Goal: Register for event/course

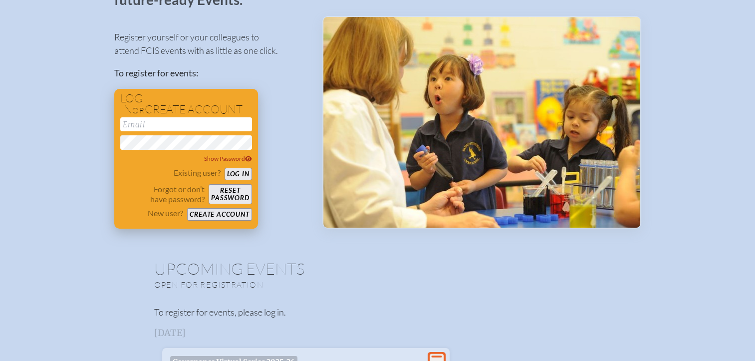
scroll to position [76, 0]
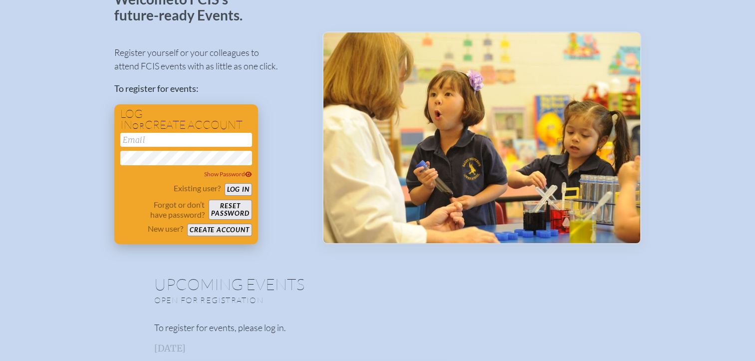
click at [156, 142] on input "email" at bounding box center [186, 140] width 132 height 14
type input "[EMAIL_ADDRESS][DOMAIN_NAME]"
click at [236, 189] on button "Log in" at bounding box center [237, 189] width 27 height 12
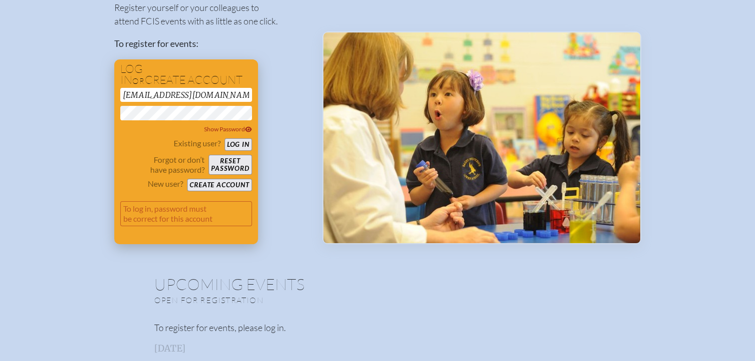
click at [229, 169] on button "Reset password" at bounding box center [230, 165] width 43 height 20
click at [205, 193] on div "FCIS Events has no account with this email. Please create an account." at bounding box center [186, 213] width 132 height 41
click at [205, 191] on form "mtorano@cristoreytampa.org Show Password Existing user? Log in Forgot or don’t …" at bounding box center [186, 161] width 132 height 146
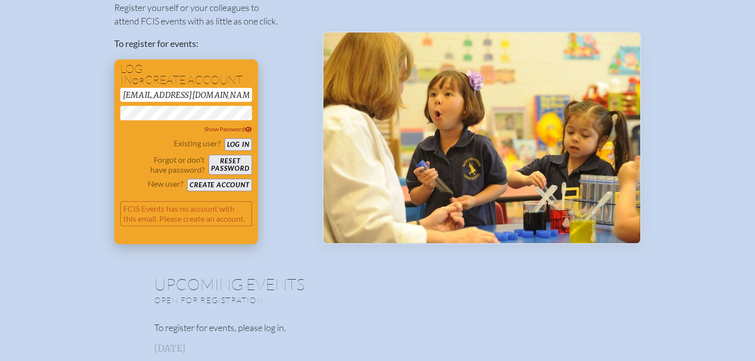
click at [205, 189] on button "Create account" at bounding box center [219, 185] width 64 height 12
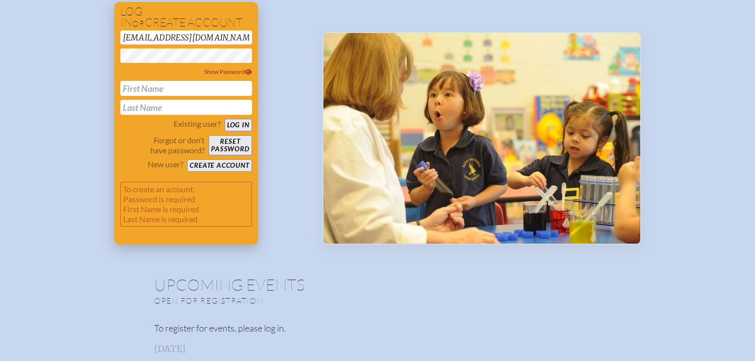
click at [178, 90] on input "text" at bounding box center [186, 88] width 132 height 15
type input "[PERSON_NAME]"
type input "Torano"
click at [222, 161] on button "Create account" at bounding box center [219, 165] width 64 height 12
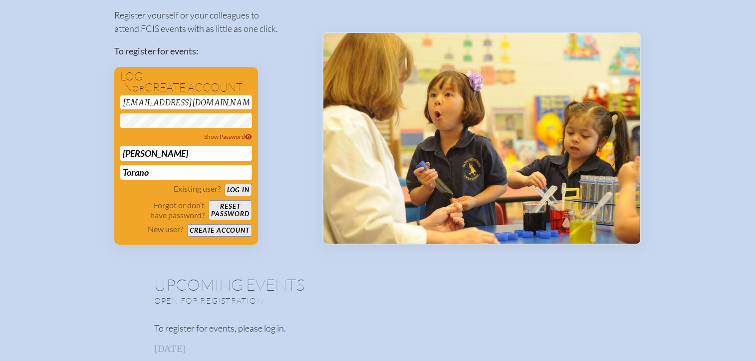
scroll to position [36, 0]
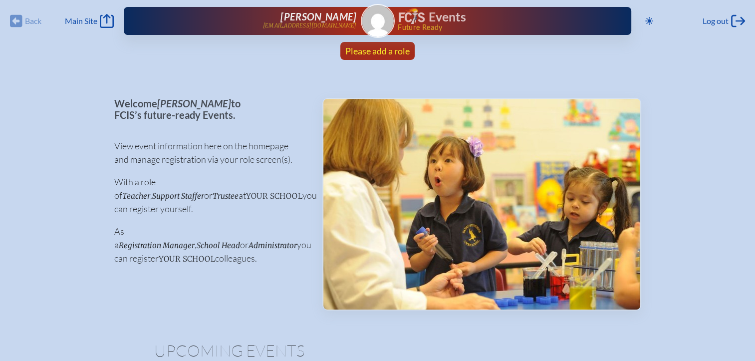
click at [385, 48] on span "Please add a role" at bounding box center [377, 50] width 64 height 11
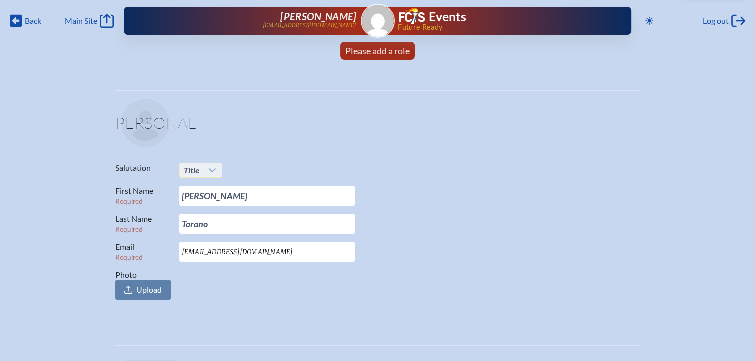
click at [214, 170] on icon at bounding box center [212, 170] width 7 height 4
click at [209, 191] on li "Mr." at bounding box center [200, 189] width 42 height 14
click at [393, 56] on link "Please add a role" at bounding box center [377, 51] width 72 height 18
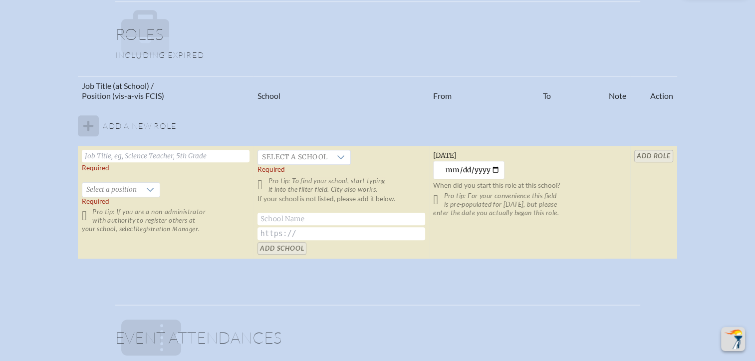
click at [81, 129] on tbody "Add a new role Required   Select a position Required Pro tip: If you are a non-…" at bounding box center [377, 182] width 599 height 154
click at [108, 153] on input "text" at bounding box center [166, 156] width 168 height 12
type input "Chief Operations Officer"
click at [331, 159] on div at bounding box center [340, 157] width 19 height 14
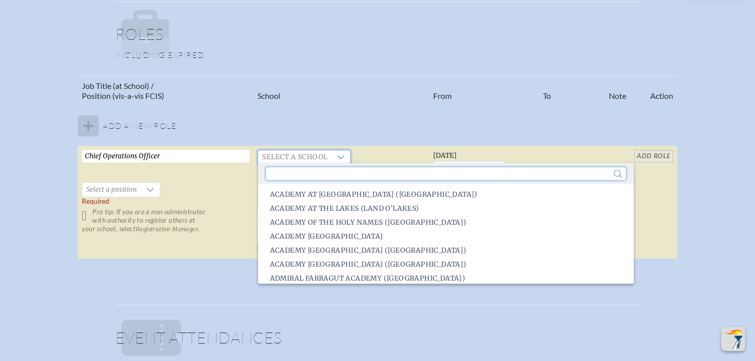
click at [328, 176] on input "text" at bounding box center [446, 173] width 360 height 12
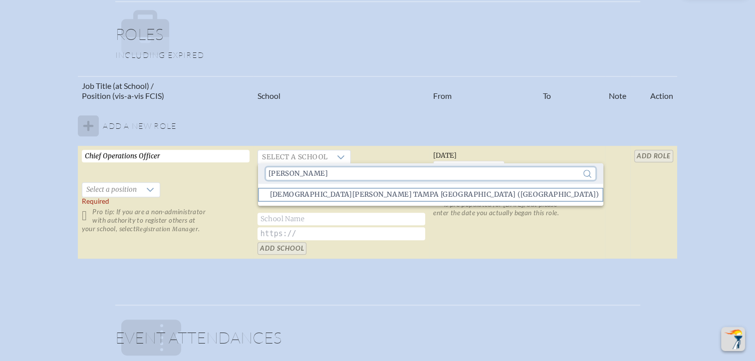
type input "Cris"
click at [329, 189] on li "Cristo Rey Tampa Salesian High School (Tampa)" at bounding box center [430, 195] width 345 height 14
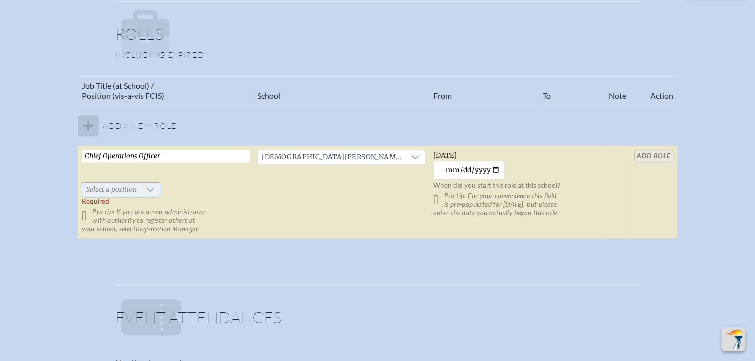
click at [146, 185] on div at bounding box center [150, 190] width 19 height 14
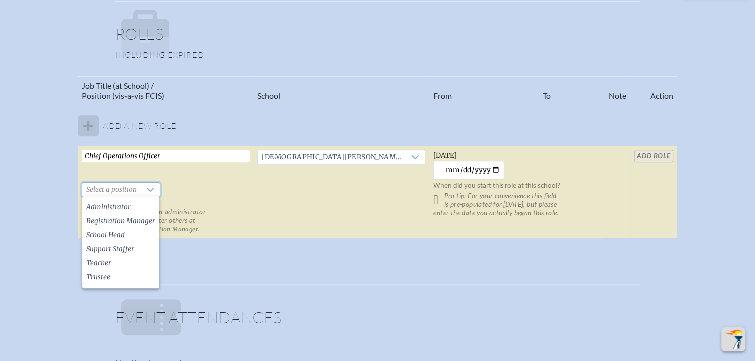
click at [192, 197] on label "Required Pro tip: If you are a non-administrator with authority to register oth…" at bounding box center [166, 215] width 168 height 36
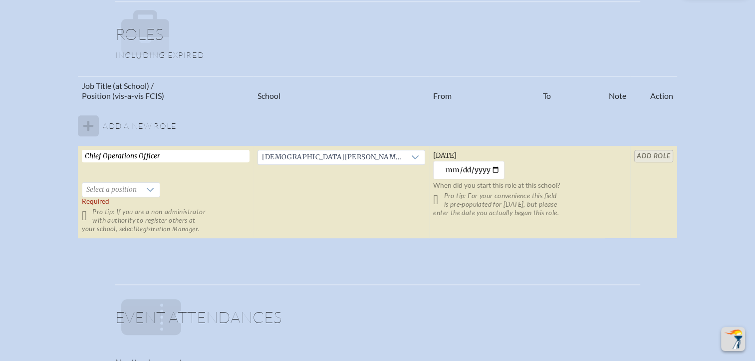
click at [173, 157] on input "Chief Operations Officer" at bounding box center [166, 156] width 168 height 12
drag, startPoint x: 173, startPoint y: 157, endPoint x: 88, endPoint y: 155, distance: 84.3
click at [88, 155] on input "Chief Operations Officer" at bounding box center [166, 156] width 168 height 12
click at [132, 156] on input "text" at bounding box center [166, 156] width 168 height 12
type input "Chief Operations Officer"
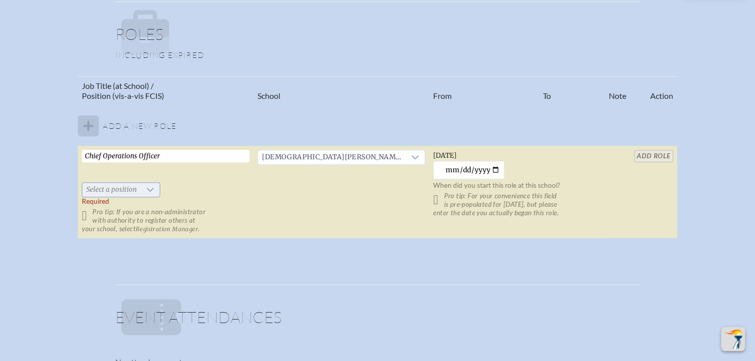
click at [147, 188] on icon at bounding box center [150, 190] width 7 height 4
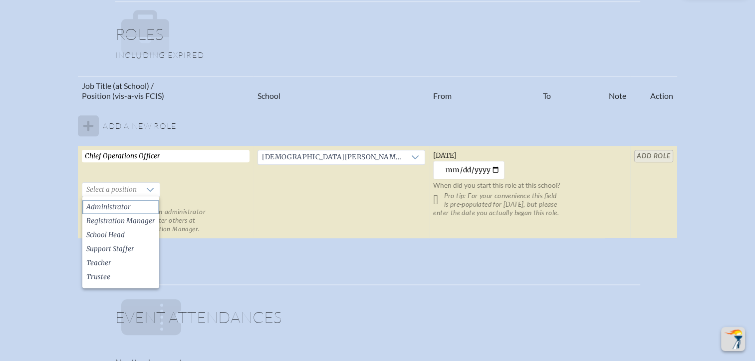
click at [132, 206] on li "Administrator" at bounding box center [120, 207] width 77 height 14
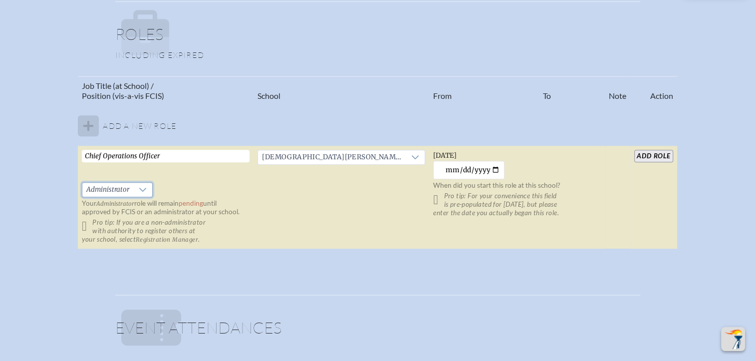
click at [82, 226] on p "Pro tip: If you are a non-administrator with authority to register others at yo…" at bounding box center [166, 230] width 168 height 25
click at [433, 202] on p "Pro tip: For your convenience this field is pre-populated for yesterday, but pl…" at bounding box center [517, 204] width 168 height 25
click at [469, 167] on input "2025-09-25" at bounding box center [468, 170] width 71 height 18
click at [490, 170] on input "2025-09-25" at bounding box center [468, 170] width 71 height 18
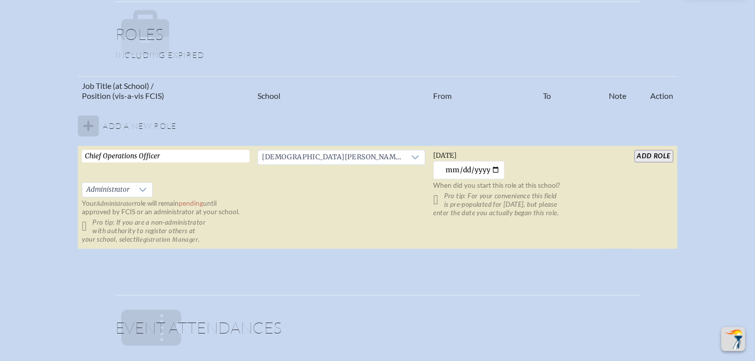
type input "2025-02-25"
click at [650, 155] on input "add Role" at bounding box center [653, 156] width 38 height 12
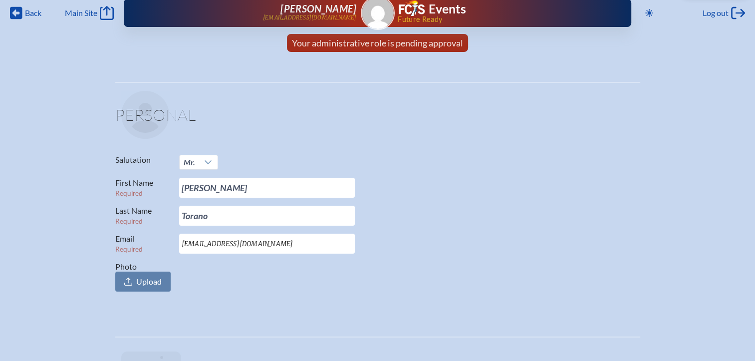
scroll to position [0, 7]
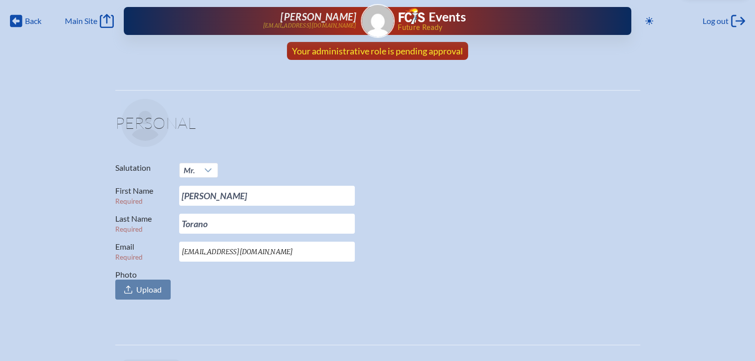
click at [360, 51] on span "Your administrative role is pending approval" at bounding box center [377, 50] width 171 height 11
click at [721, 23] on div "Log out Log out" at bounding box center [723, 21] width 42 height 14
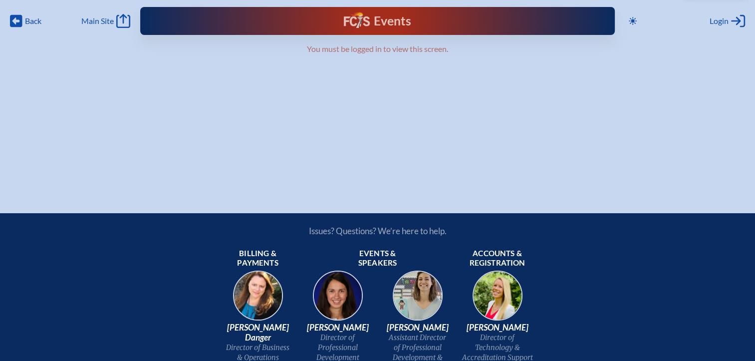
click at [357, 18] on img at bounding box center [357, 20] width 26 height 16
click at [718, 24] on span "Login" at bounding box center [718, 21] width 19 height 10
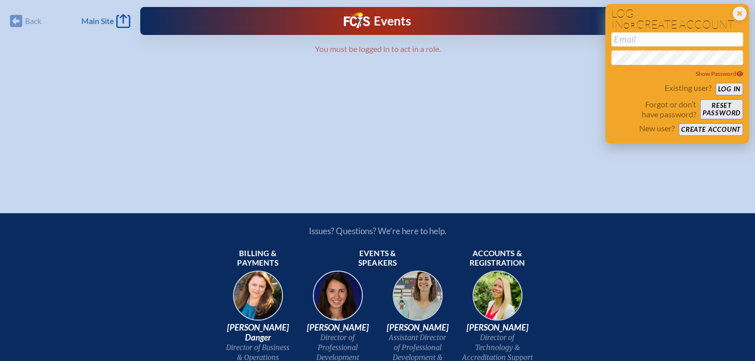
click at [647, 47] on div "Show Password" at bounding box center [677, 55] width 132 height 47
click at [642, 40] on input "email" at bounding box center [677, 39] width 132 height 14
type input "[EMAIL_ADDRESS][DOMAIN_NAME]"
click at [726, 89] on button "Log in" at bounding box center [728, 89] width 27 height 12
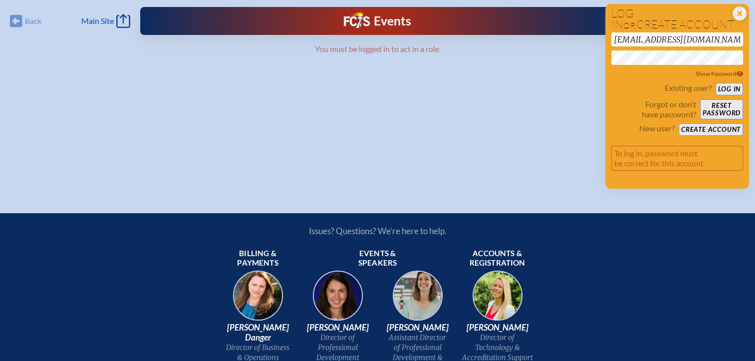
click at [474, 58] on div "Back Back Main Site Main Site Toggle to Dark Mode Close Login Area Log in or cr…" at bounding box center [377, 90] width 755 height 181
click at [715, 83] on button "Log in" at bounding box center [728, 89] width 27 height 12
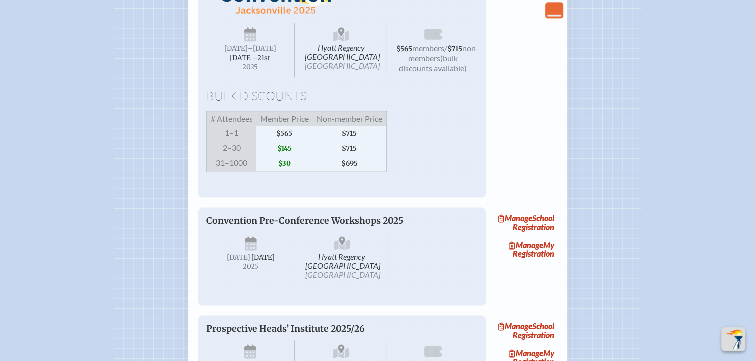
scroll to position [1164, 0]
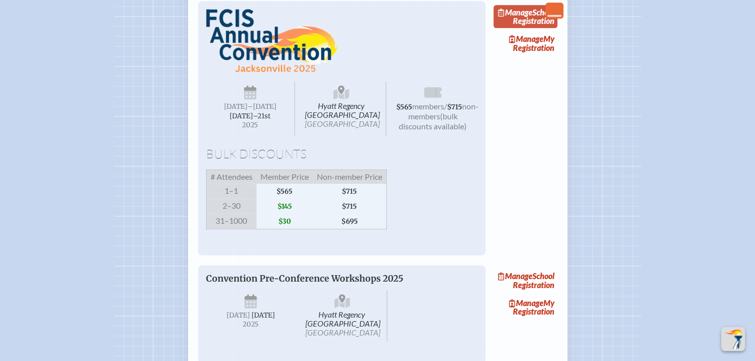
click at [545, 28] on link "Manage School Registration" at bounding box center [525, 16] width 64 height 23
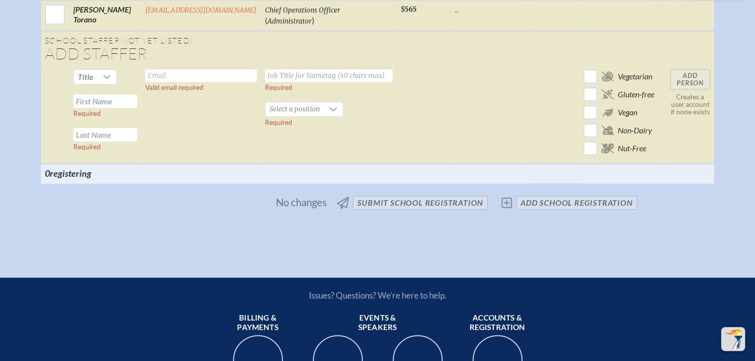
scroll to position [232, 0]
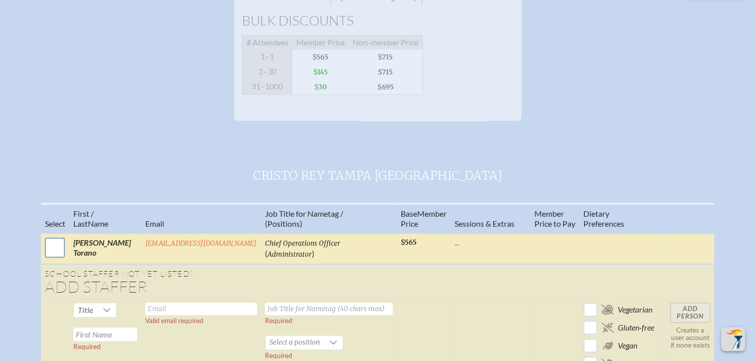
click at [49, 260] on input "checkbox" at bounding box center [54, 247] width 25 height 25
checkbox input "true"
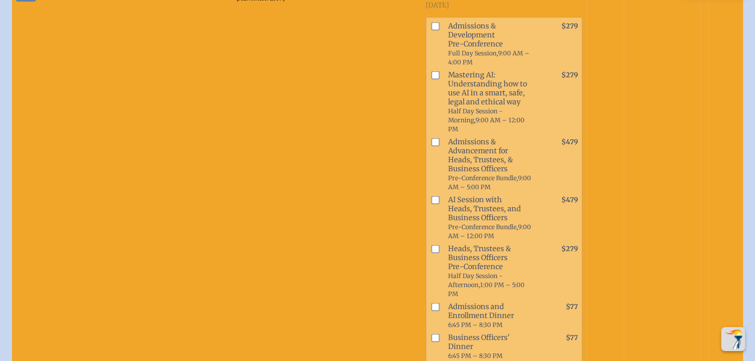
scroll to position [490, 0]
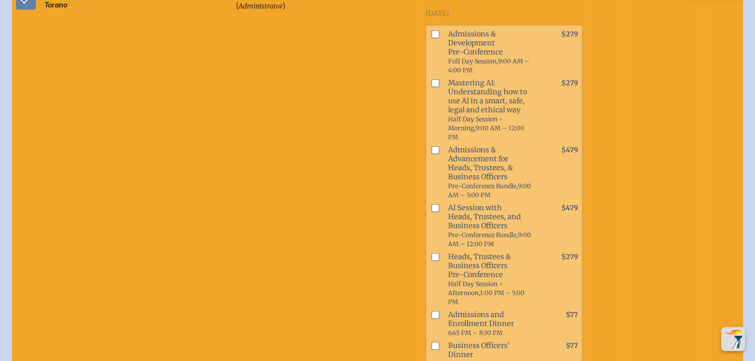
click at [431, 146] on input "checkbox" at bounding box center [435, 150] width 8 height 8
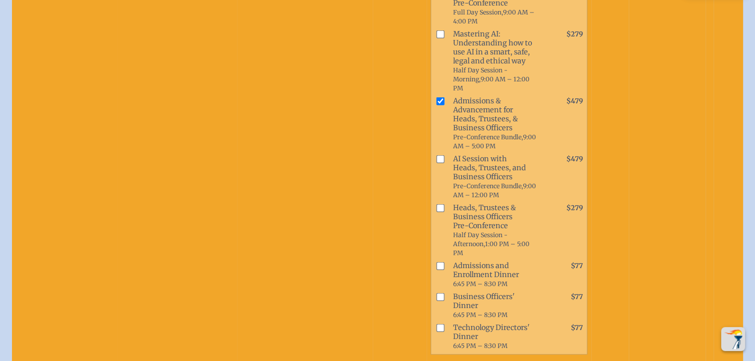
scroll to position [527, 0]
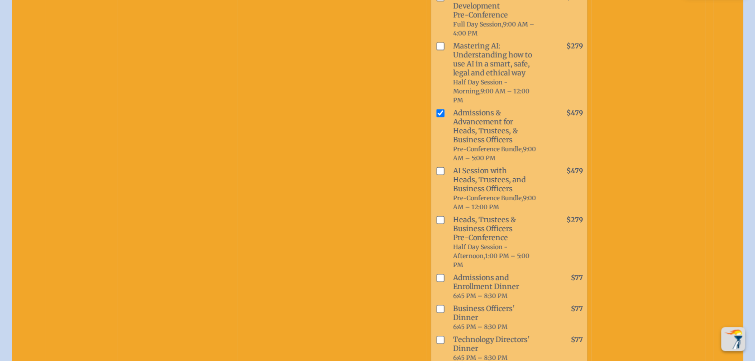
click at [436, 111] on input "checkbox" at bounding box center [440, 113] width 8 height 8
checkbox input "false"
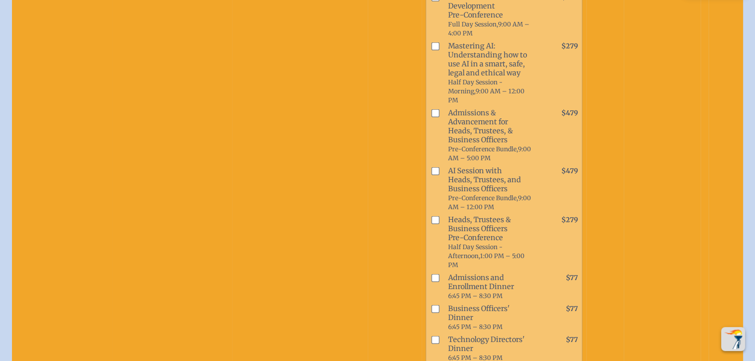
click at [431, 216] on input "checkbox" at bounding box center [435, 220] width 8 height 8
checkbox input "true"
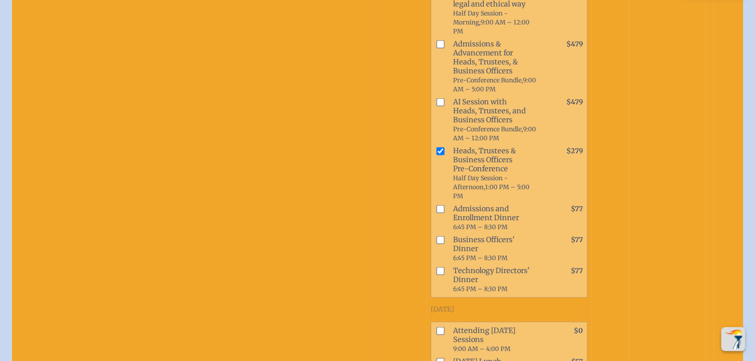
scroll to position [610, 0]
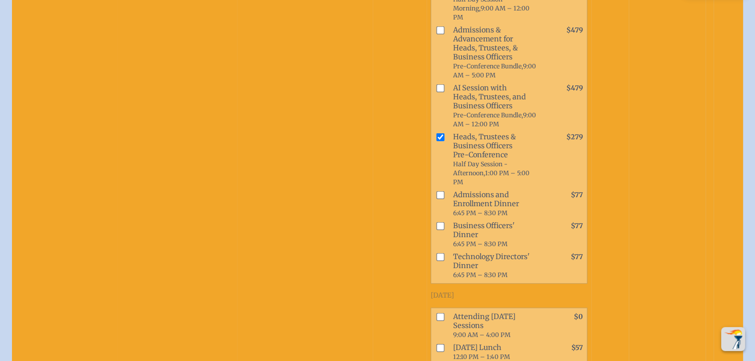
click at [436, 222] on input "checkbox" at bounding box center [440, 226] width 8 height 8
checkbox input "true"
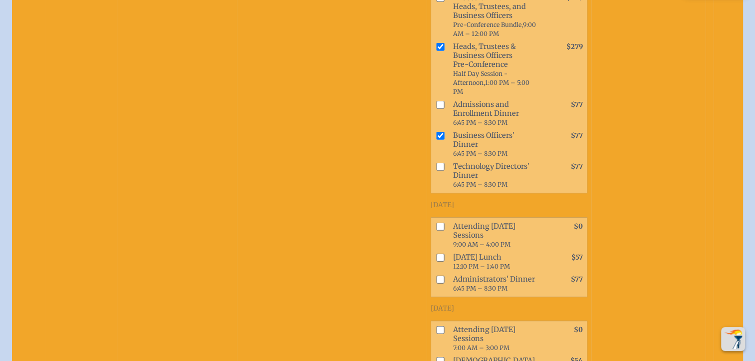
scroll to position [712, 0]
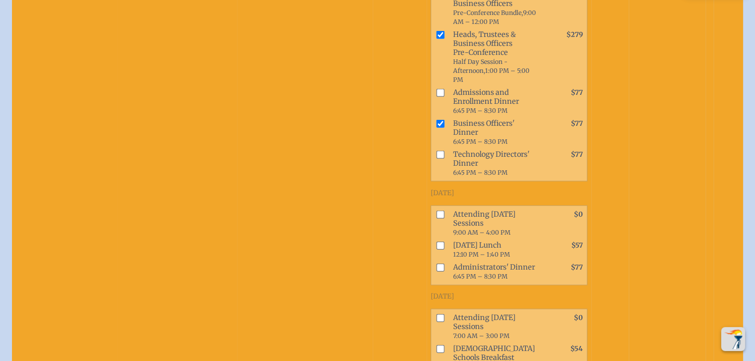
click at [436, 210] on input "checkbox" at bounding box center [440, 214] width 8 height 8
checkbox input "true"
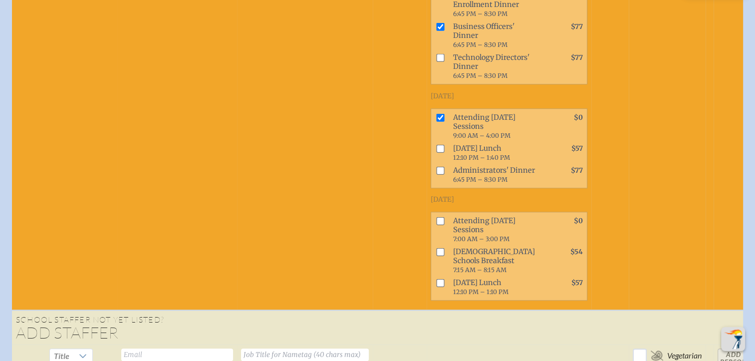
scroll to position [823, 0]
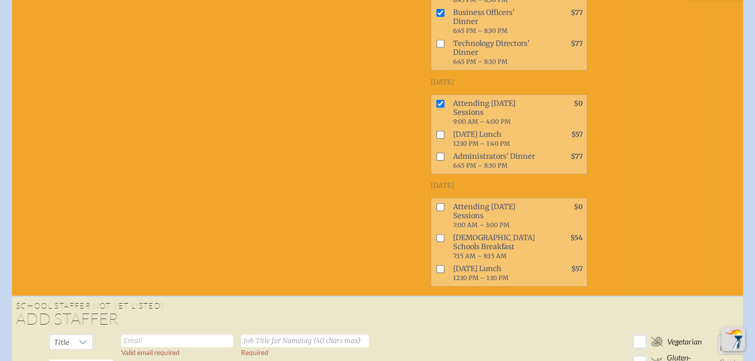
click at [436, 203] on input "checkbox" at bounding box center [440, 207] width 8 height 8
checkbox input "true"
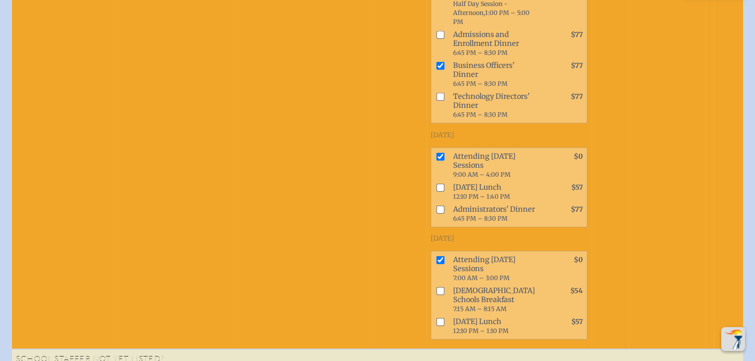
scroll to position [766, 0]
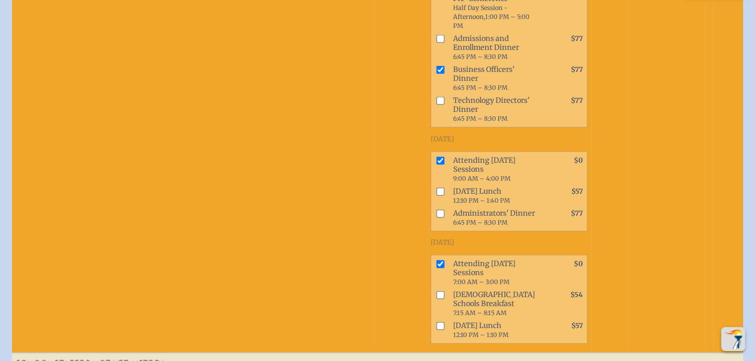
click at [436, 209] on input "checkbox" at bounding box center [440, 213] width 8 height 8
checkbox input "true"
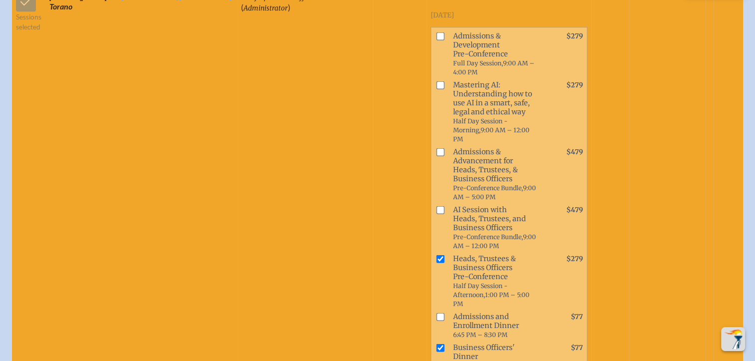
scroll to position [413, 0]
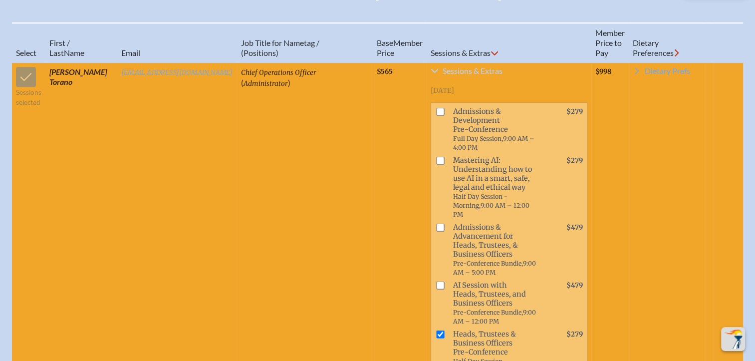
click at [431, 75] on icon at bounding box center [435, 71] width 8 height 8
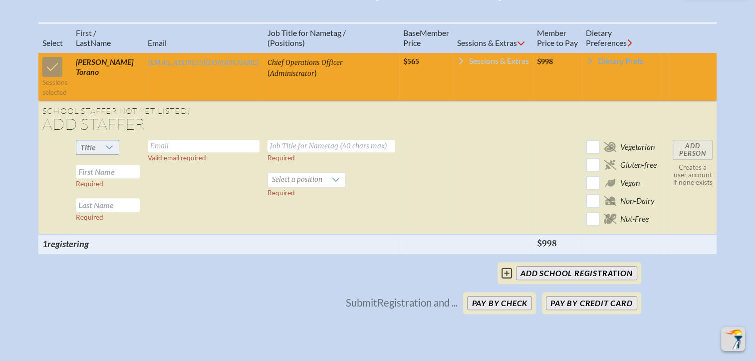
click at [108, 151] on icon at bounding box center [109, 147] width 8 height 8
click at [93, 214] on li "Ms." at bounding box center [95, 215] width 42 height 14
click at [182, 152] on input "text" at bounding box center [204, 146] width 112 height 12
type input "[EMAIL_ADDRESS][DOMAIN_NAME]"
click at [313, 146] on input "text" at bounding box center [331, 146] width 128 height 12
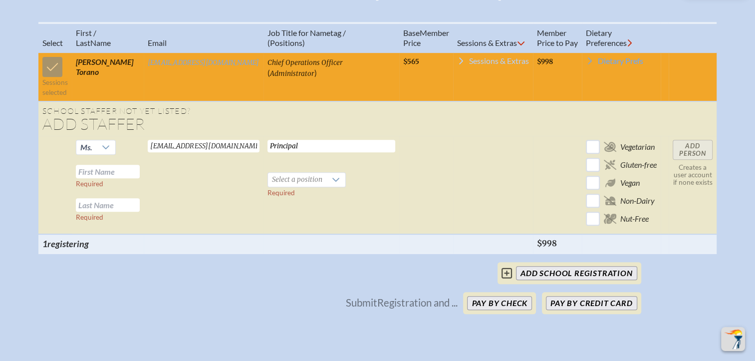
type input "Principal"
click at [100, 178] on input "text" at bounding box center [108, 171] width 64 height 13
type input "[PERSON_NAME]"
click at [332, 184] on icon at bounding box center [336, 180] width 8 height 8
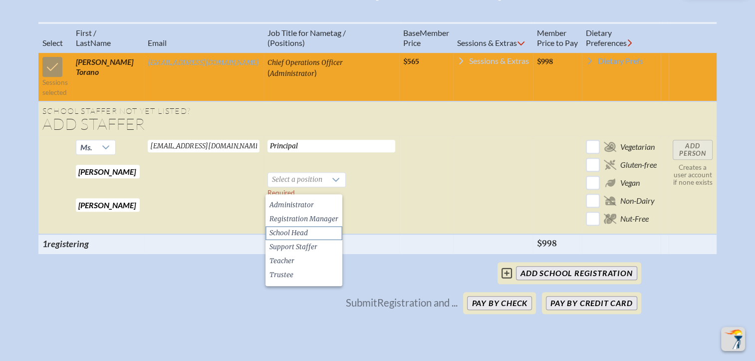
click at [313, 236] on li "School Head" at bounding box center [303, 233] width 77 height 14
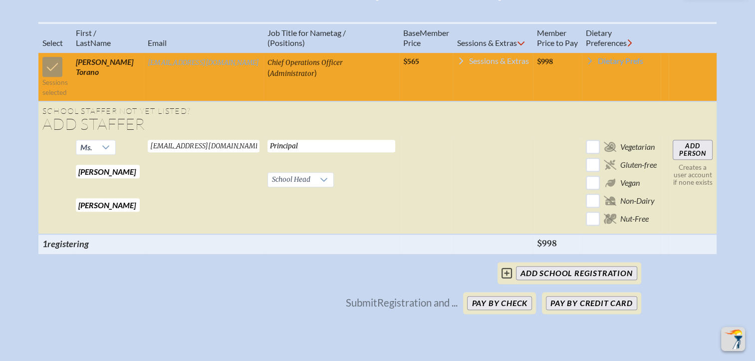
click at [388, 206] on td "Principal Required School Head Required" at bounding box center [331, 185] width 136 height 98
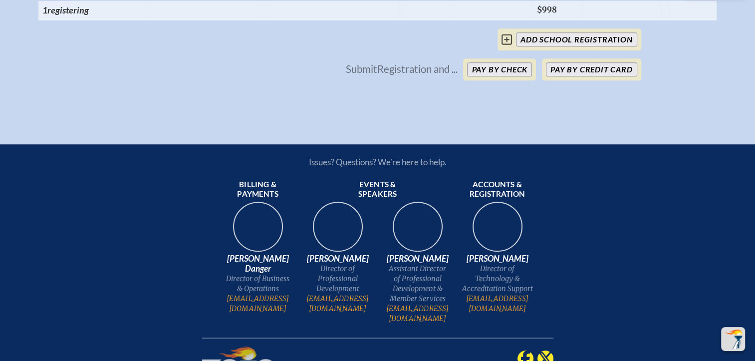
scroll to position [414, 0]
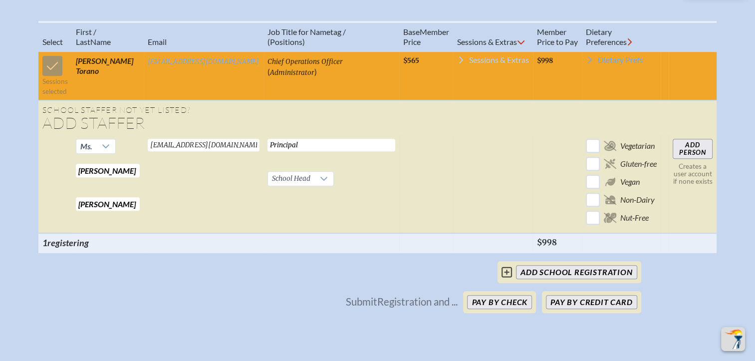
click at [530, 137] on table "Select First / Last Name Email Job Title for Nametag / (Positions) Base Memb . …" at bounding box center [377, 136] width 678 height 231
click at [50, 73] on td "Sessions selected" at bounding box center [54, 75] width 33 height 49
click at [49, 248] on span "registering" at bounding box center [67, 242] width 41 height 11
click at [501, 154] on td at bounding box center [493, 184] width 80 height 98
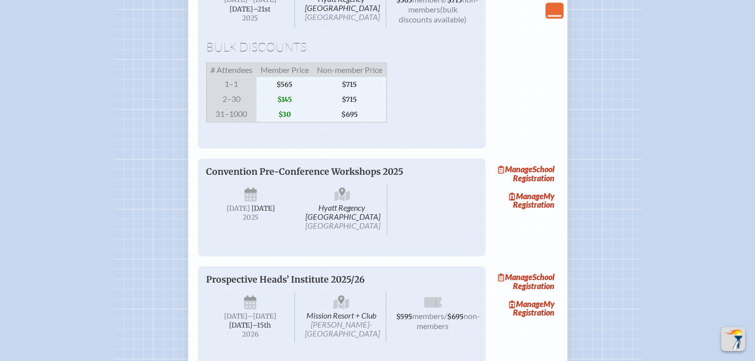
scroll to position [1038, 0]
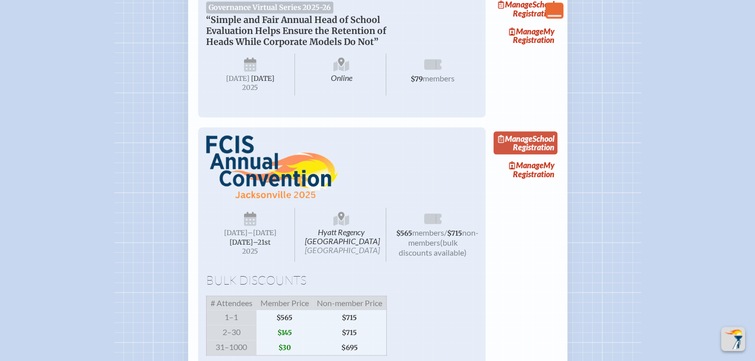
click at [541, 154] on link "Manage School Registration" at bounding box center [525, 142] width 64 height 23
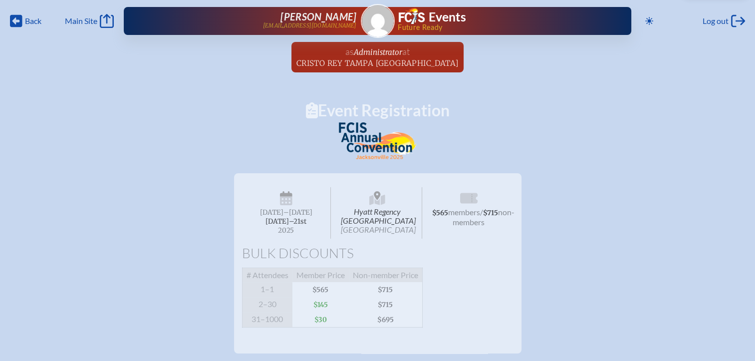
scroll to position [0, 7]
drag, startPoint x: 754, startPoint y: 121, endPoint x: 757, endPoint y: 143, distance: 21.7
drag, startPoint x: 757, startPoint y: 143, endPoint x: 649, endPoint y: 145, distance: 108.3
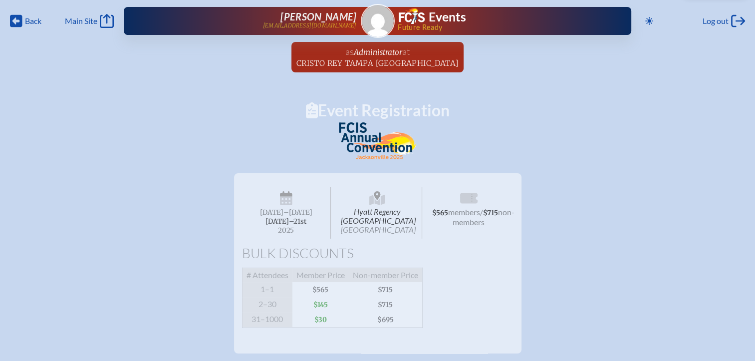
click at [560, 167] on div "Hyatt Regency [GEOGRAPHIC_DATA] Jacksonville [DATE] –[DATE]–⁠21st , 2025 $565 m…" at bounding box center [377, 259] width 755 height 188
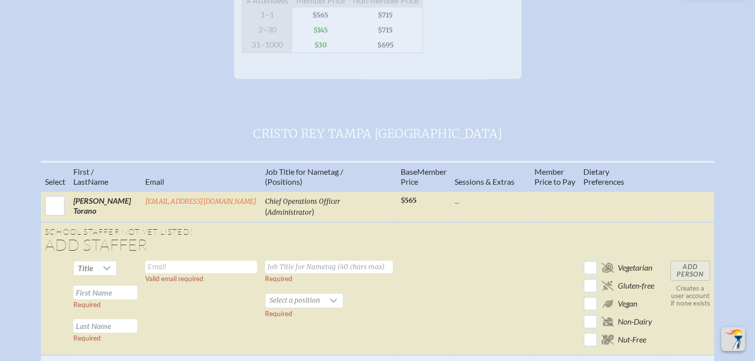
scroll to position [374, 7]
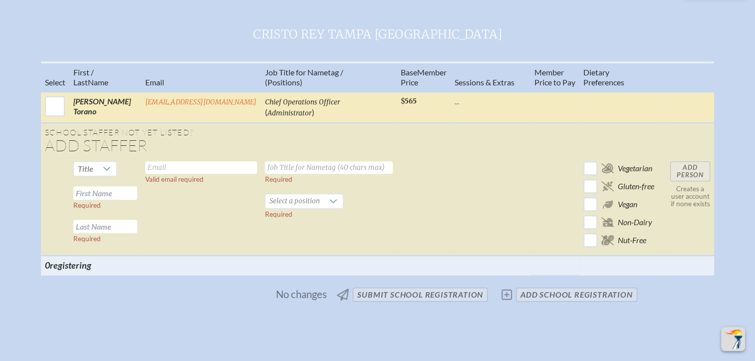
click at [42, 118] on input "checkbox" at bounding box center [54, 106] width 25 height 25
checkbox input "true"
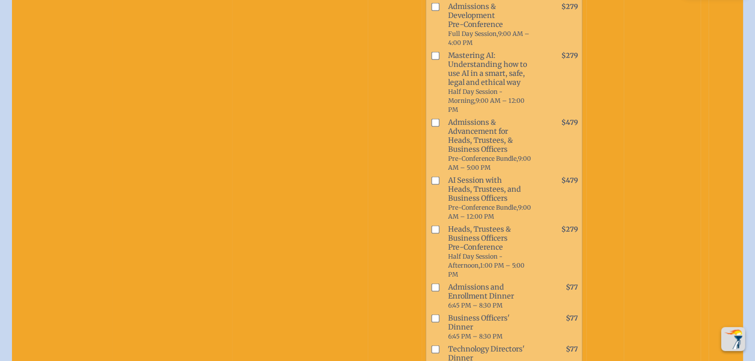
scroll to position [533, 7]
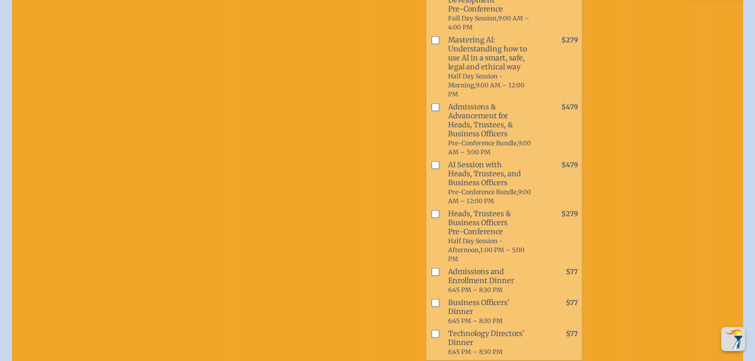
click at [431, 210] on input "checkbox" at bounding box center [435, 214] width 8 height 8
checkbox input "true"
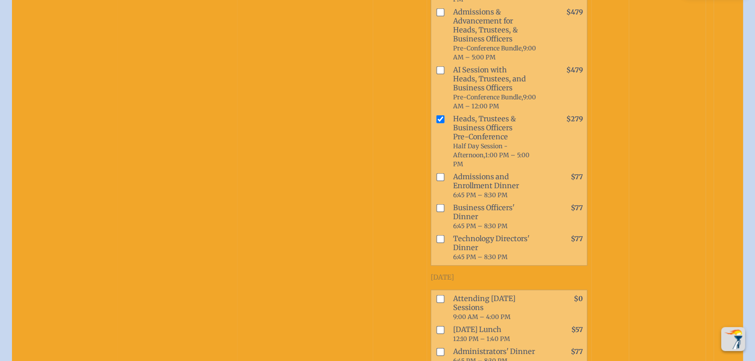
scroll to position [658, 7]
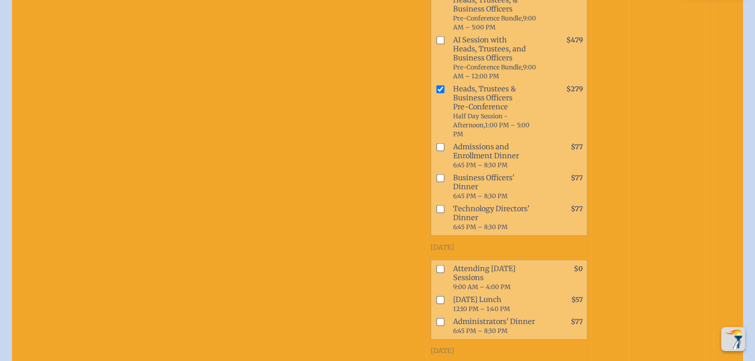
click at [431, 262] on span at bounding box center [438, 277] width 14 height 31
click at [436, 264] on input "checkbox" at bounding box center [440, 268] width 8 height 8
checkbox input "true"
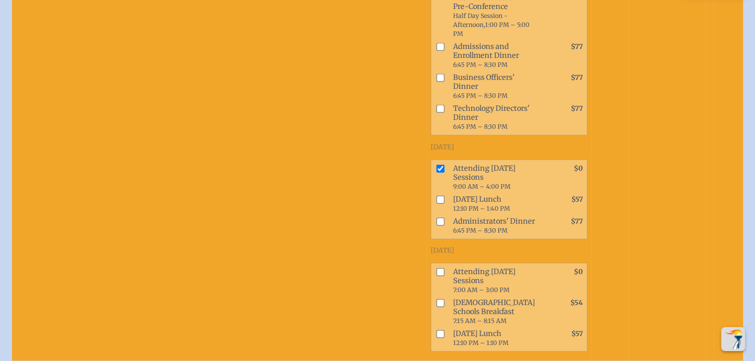
scroll to position [810, 7]
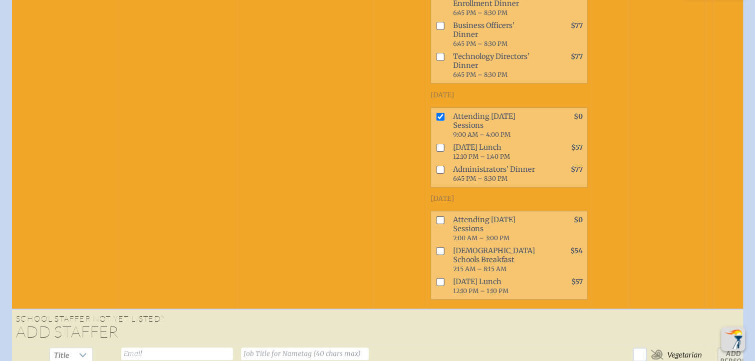
click at [436, 216] on input "checkbox" at bounding box center [440, 220] width 8 height 8
checkbox input "true"
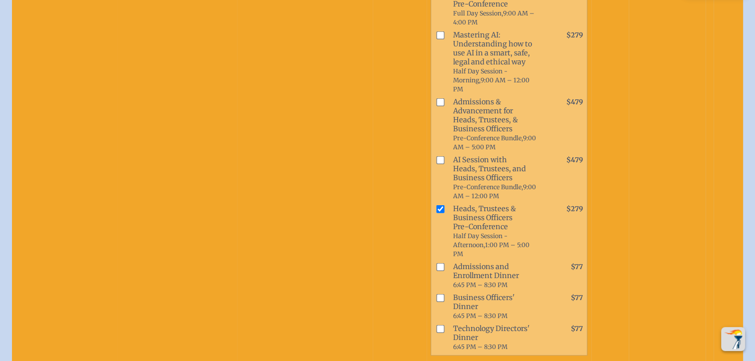
scroll to position [536, 7]
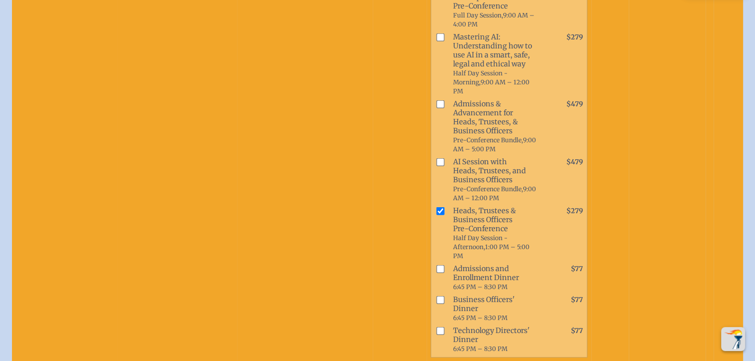
click at [436, 210] on input "checkbox" at bounding box center [440, 211] width 8 height 8
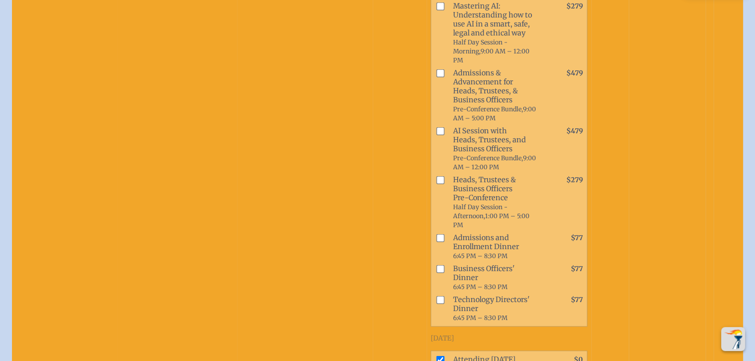
scroll to position [589, 7]
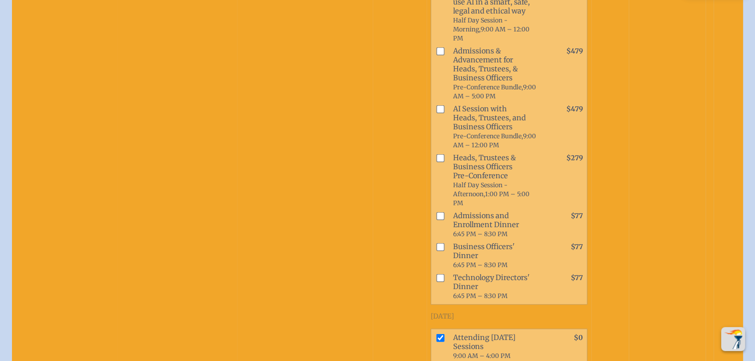
click at [436, 159] on input "checkbox" at bounding box center [440, 158] width 8 height 8
checkbox input "true"
click at [436, 243] on input "checkbox" at bounding box center [440, 247] width 8 height 8
checkbox input "true"
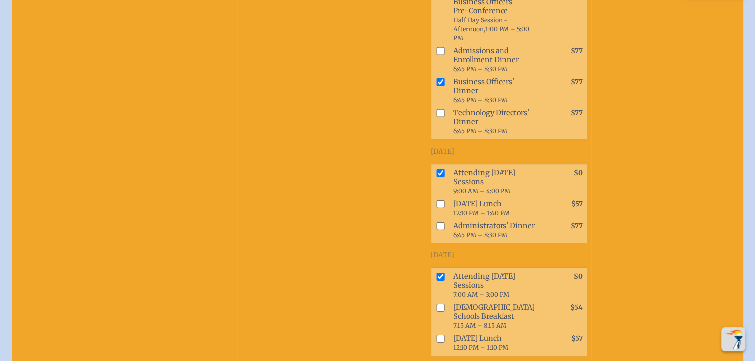
scroll to position [773, 7]
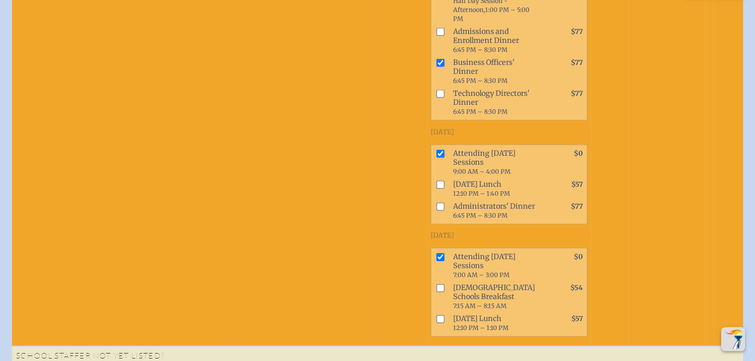
click at [436, 202] on input "checkbox" at bounding box center [440, 206] width 8 height 8
checkbox input "true"
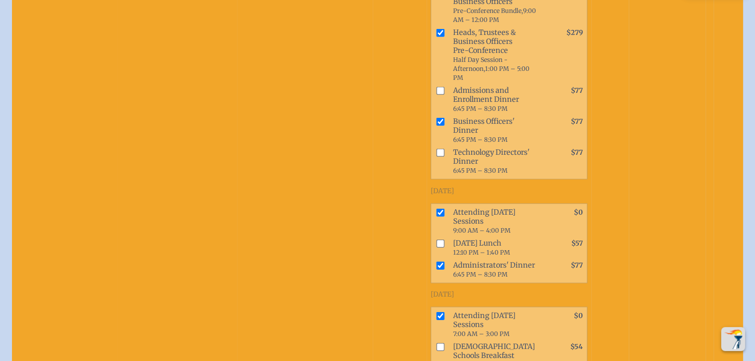
scroll to position [947, 7]
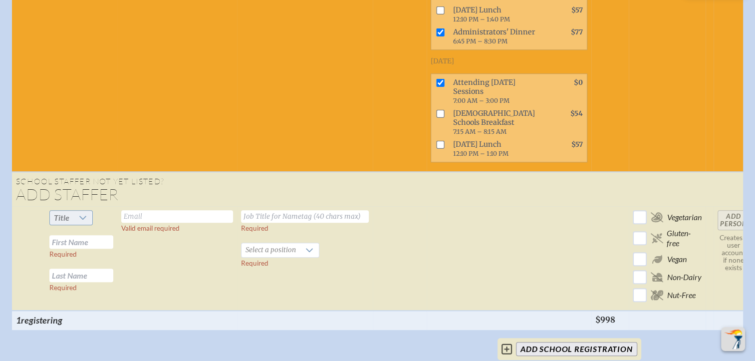
click at [79, 214] on icon at bounding box center [83, 218] width 8 height 8
click at [61, 236] on li "Ms." at bounding box center [66, 239] width 42 height 14
click at [128, 210] on input "text" at bounding box center [177, 216] width 112 height 12
type input "[EMAIL_ADDRESS][DOMAIN_NAME]"
type input "[PERSON_NAME]"
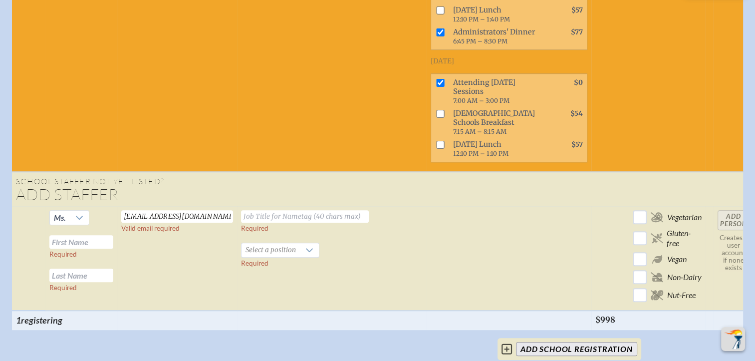
type input "[PERSON_NAME]"
type input "Principal"
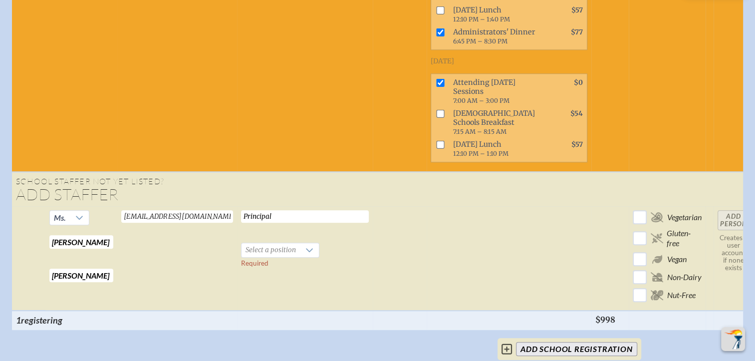
click at [391, 213] on td at bounding box center [400, 258] width 54 height 104
click at [303, 243] on div at bounding box center [309, 250] width 19 height 14
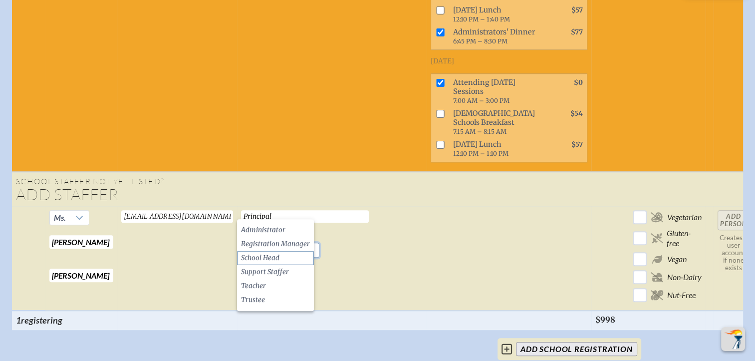
click at [294, 253] on li "School Head" at bounding box center [275, 258] width 77 height 14
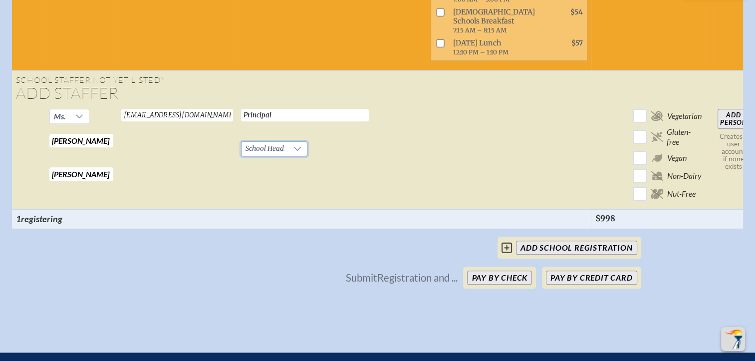
scroll to position [1030, 7]
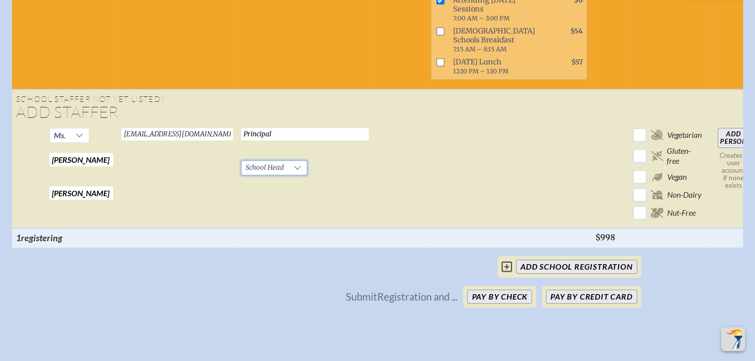
click at [717, 128] on input "Add Person" at bounding box center [733, 138] width 32 height 20
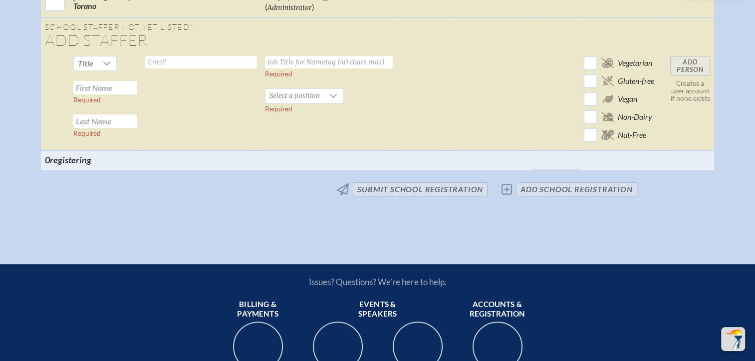
scroll to position [246, 7]
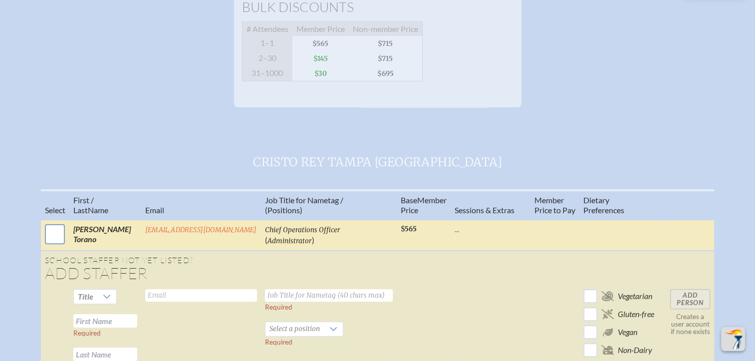
click at [42, 246] on input "checkbox" at bounding box center [54, 234] width 25 height 25
checkbox input "true"
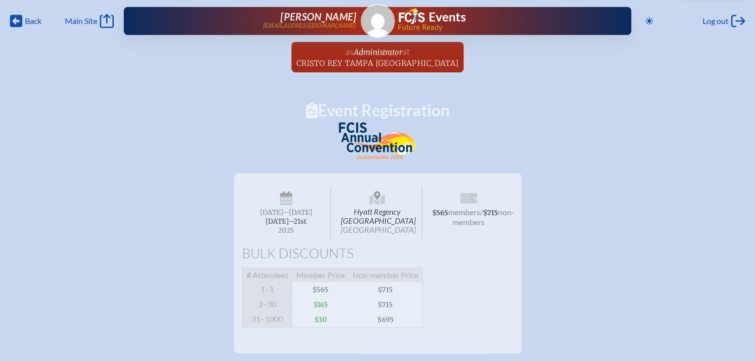
scroll to position [232, 7]
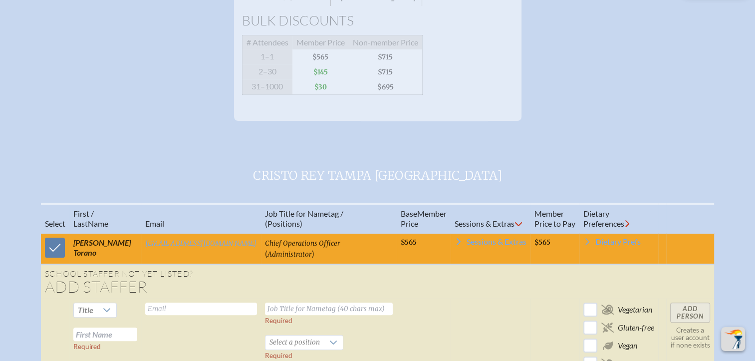
scroll to position [1038, 0]
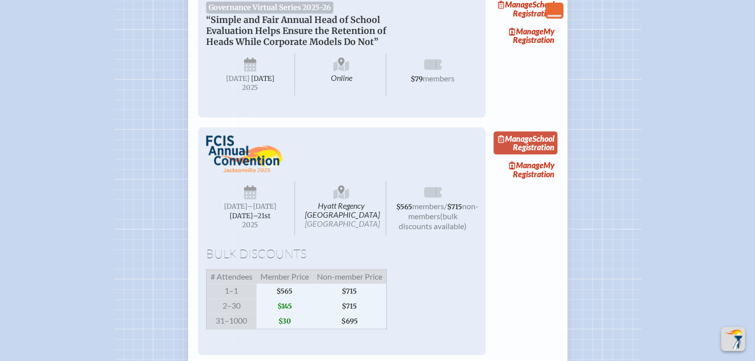
click at [542, 154] on link "Manage School Registration" at bounding box center [525, 142] width 64 height 23
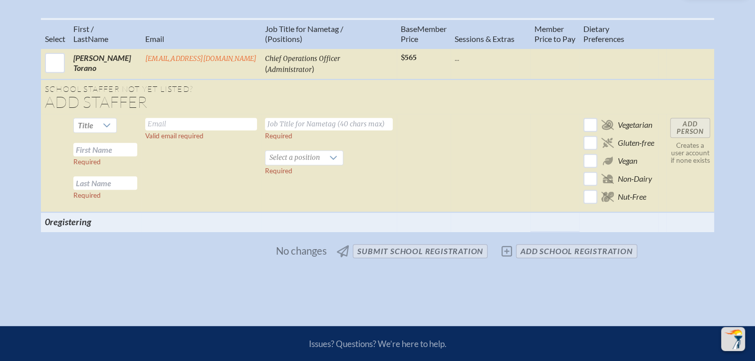
scroll to position [441, 0]
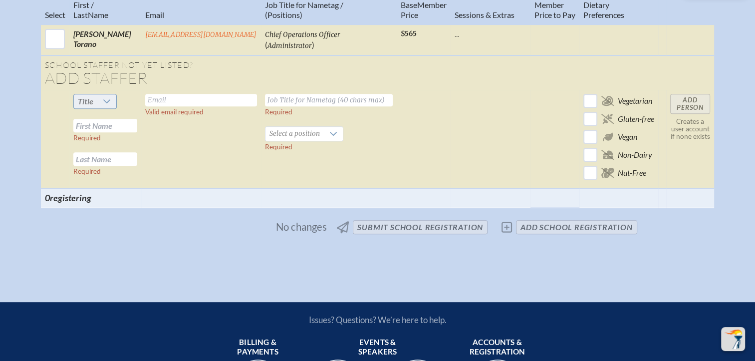
click at [97, 108] on div at bounding box center [106, 101] width 19 height 14
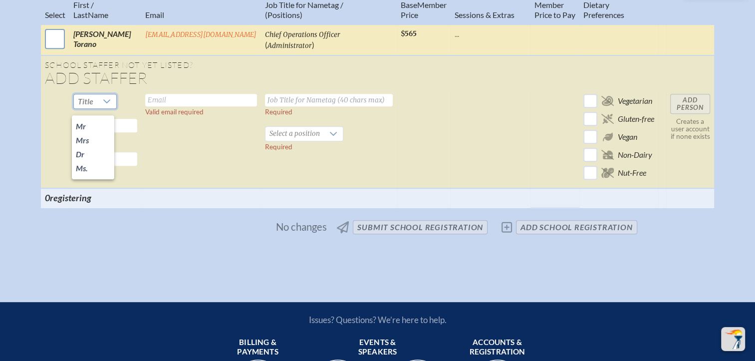
click at [59, 46] on input "checkbox" at bounding box center [54, 38] width 25 height 25
checkbox input "true"
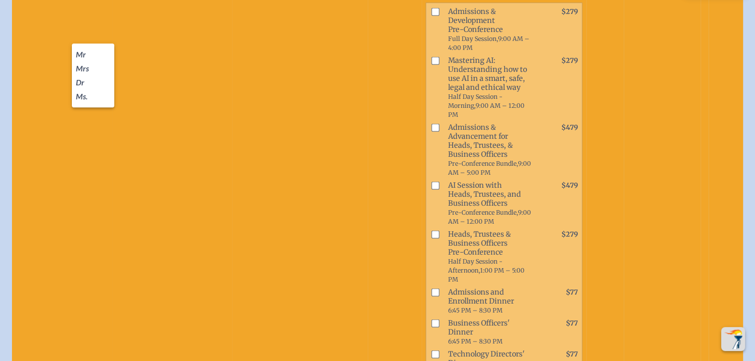
scroll to position [530, 0]
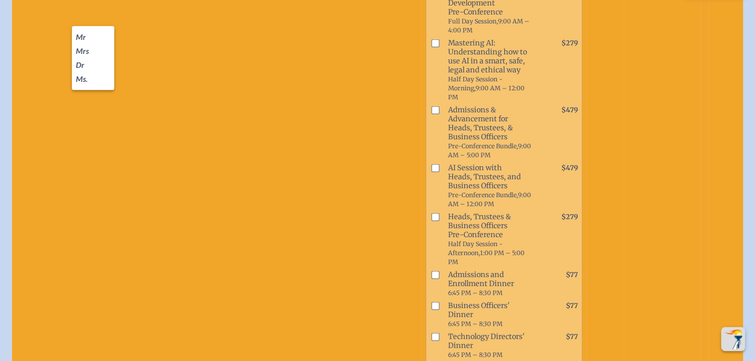
click at [431, 213] on input "checkbox" at bounding box center [435, 217] width 8 height 8
checkbox input "true"
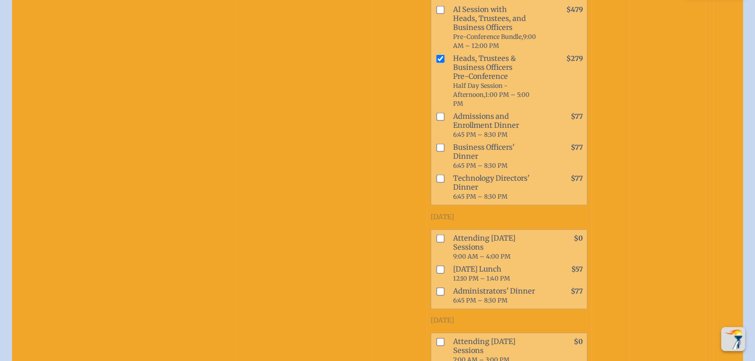
scroll to position [690, 0]
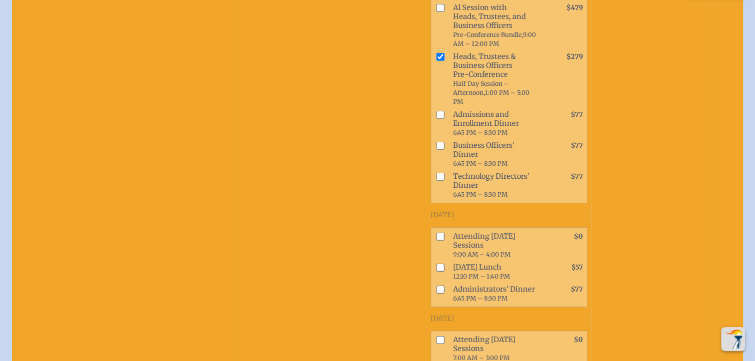
click at [436, 142] on input "checkbox" at bounding box center [440, 146] width 8 height 8
checkbox input "true"
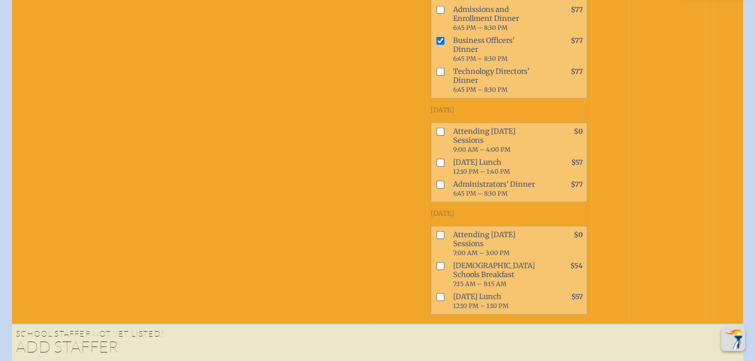
scroll to position [803, 0]
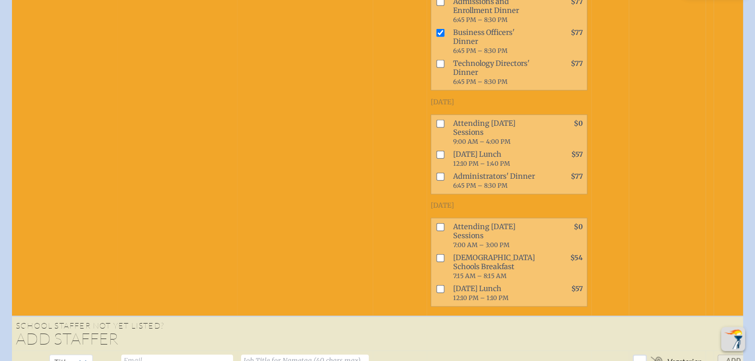
click at [436, 119] on input "checkbox" at bounding box center [440, 123] width 8 height 8
checkbox input "true"
click at [436, 223] on input "checkbox" at bounding box center [440, 227] width 8 height 8
checkbox input "true"
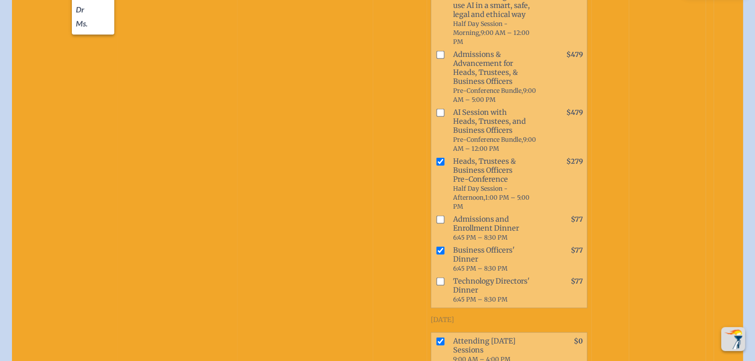
scroll to position [818, 0]
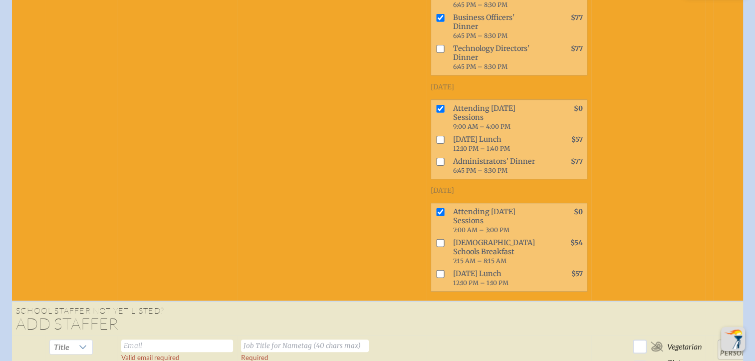
click at [436, 157] on input "checkbox" at bounding box center [440, 161] width 8 height 8
checkbox input "true"
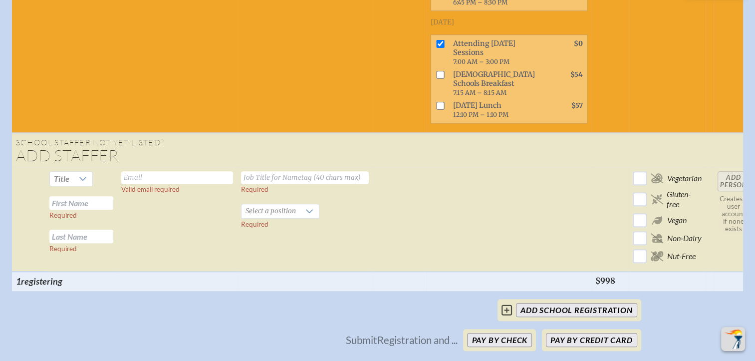
scroll to position [1012, 0]
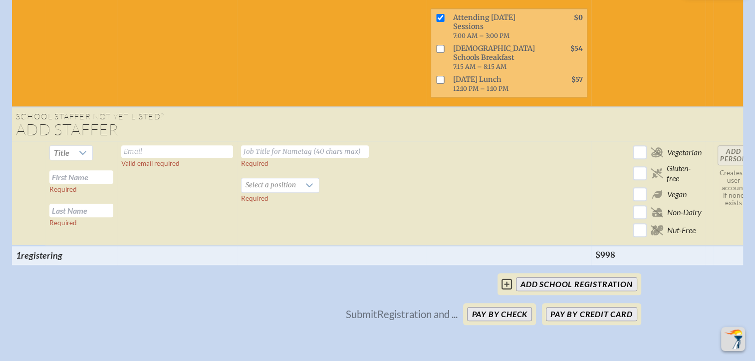
click at [724, 141] on td "Add Person Creates a user account if none exists" at bounding box center [733, 193] width 40 height 104
click at [73, 146] on div at bounding box center [82, 153] width 19 height 14
click at [142, 145] on input "text" at bounding box center [177, 151] width 112 height 12
type input "[EMAIL_ADDRESS][DOMAIN_NAME]"
type input "[PERSON_NAME]"
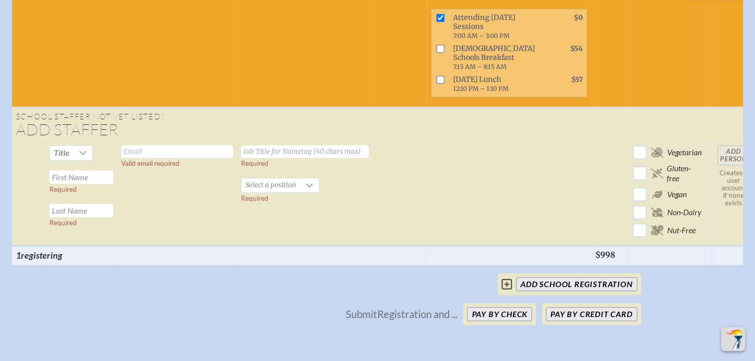
type input "[PERSON_NAME]"
type input "Principal"
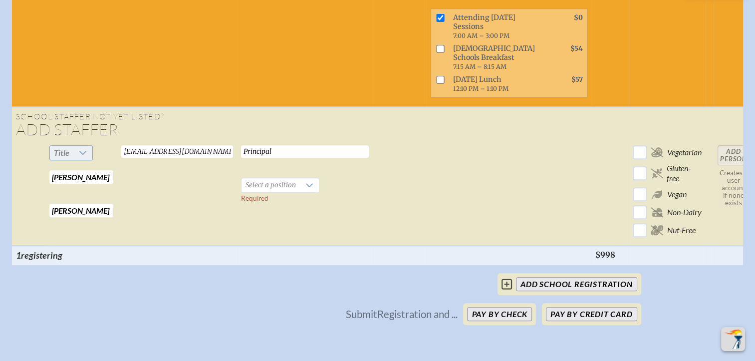
click at [79, 149] on icon at bounding box center [83, 153] width 8 height 8
click at [67, 171] on li "Ms." at bounding box center [66, 174] width 42 height 14
click at [306, 181] on icon at bounding box center [309, 185] width 8 height 8
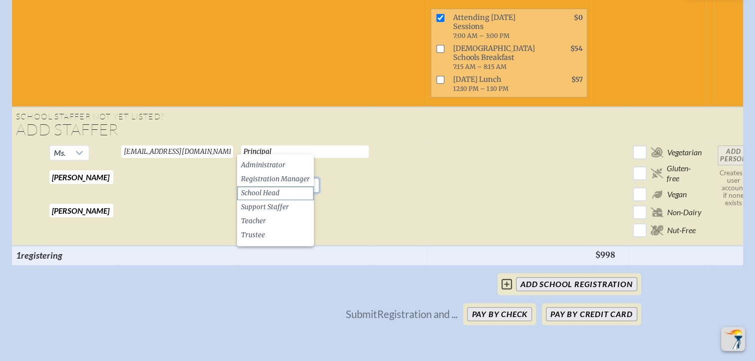
click at [287, 197] on li "School Head" at bounding box center [275, 193] width 77 height 14
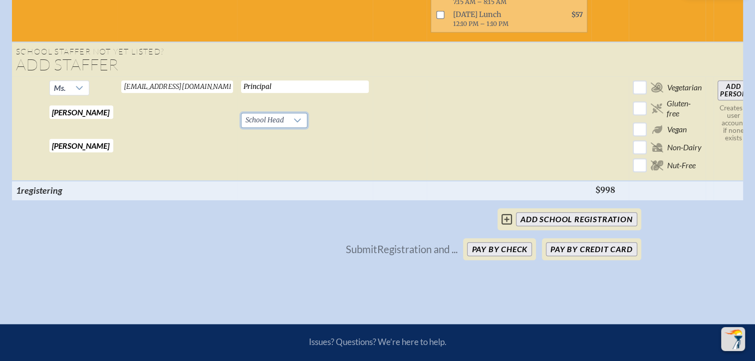
scroll to position [1085, 0]
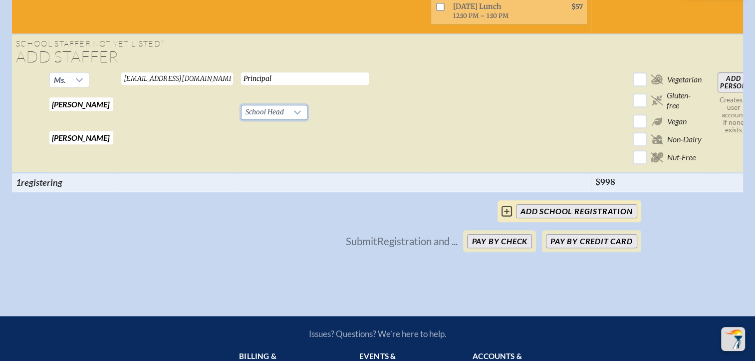
click at [548, 204] on input "add School Registration" at bounding box center [576, 211] width 121 height 14
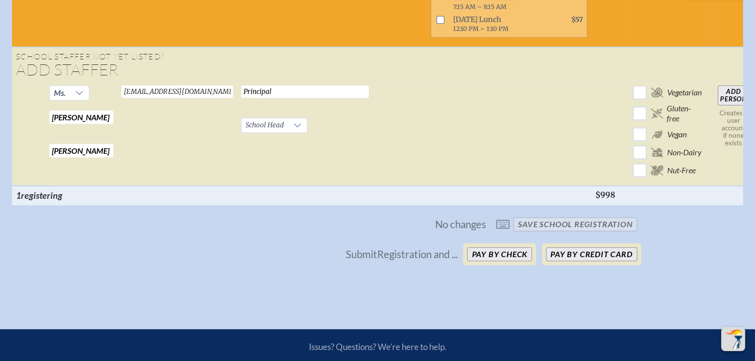
scroll to position [1106, 0]
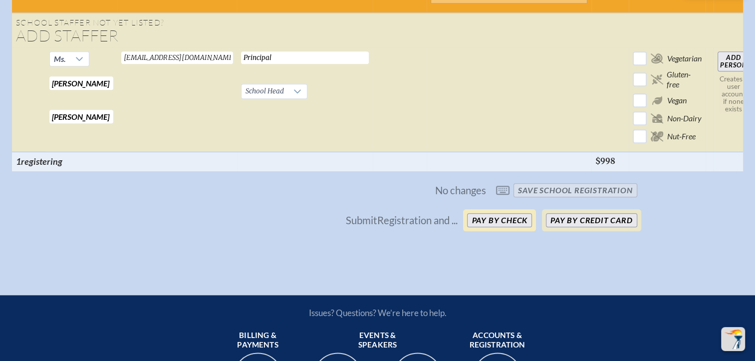
click at [505, 213] on button "Pay by Check" at bounding box center [499, 220] width 65 height 14
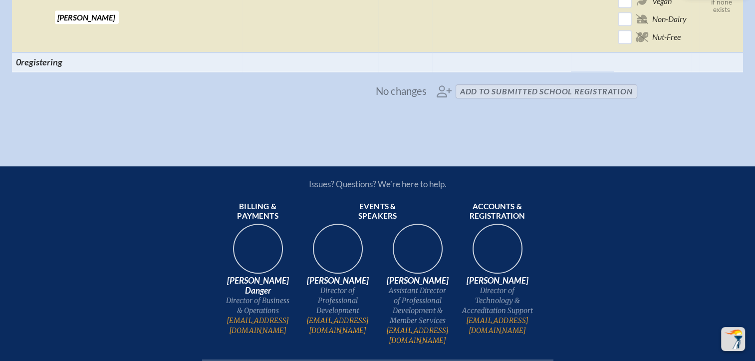
scroll to position [0, 0]
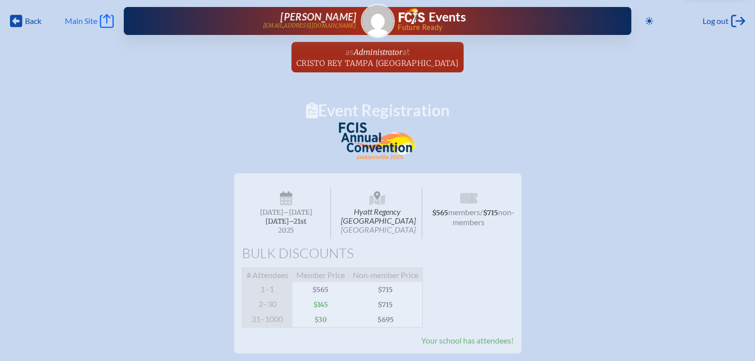
click at [84, 23] on span "Main Site" at bounding box center [81, 21] width 32 height 10
